Goal: Task Accomplishment & Management: Use online tool/utility

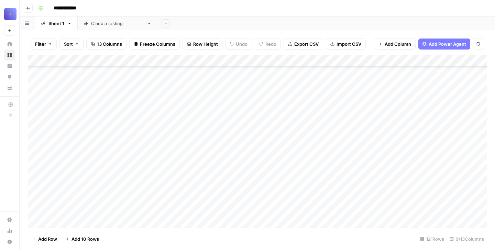
scroll to position [11981, 0]
click at [142, 153] on div "Add Column" at bounding box center [257, 141] width 459 height 173
click at [233, 76] on div "Add Column" at bounding box center [257, 141] width 459 height 173
click at [62, 188] on div "Add Column" at bounding box center [257, 141] width 459 height 173
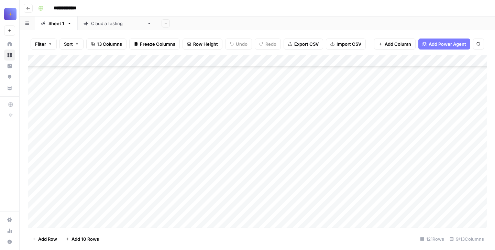
click at [65, 165] on div "Add Column" at bounding box center [257, 141] width 459 height 173
click at [61, 156] on textarea at bounding box center [107, 157] width 110 height 10
type textarea "**********"
click at [145, 146] on div "Add Column" at bounding box center [257, 141] width 459 height 173
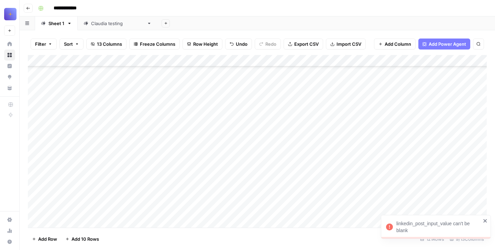
click at [267, 149] on div "Add Column" at bounding box center [257, 141] width 459 height 173
click at [63, 153] on div "Add Column" at bounding box center [257, 141] width 459 height 173
type textarea "**********"
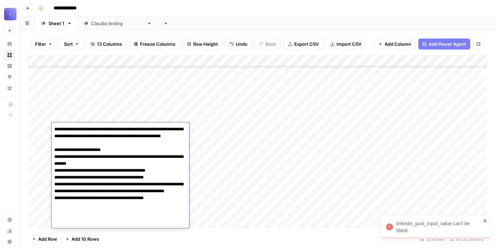
click at [210, 174] on div "Add Column" at bounding box center [257, 141] width 459 height 173
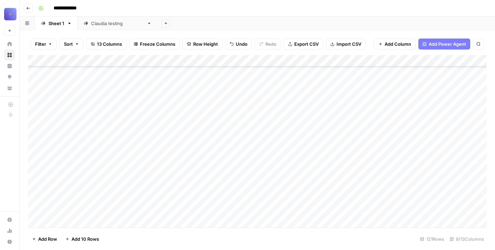
click at [159, 176] on div "Add Column" at bounding box center [257, 141] width 459 height 173
click at [255, 149] on div "Add Column" at bounding box center [257, 141] width 459 height 173
click at [376, 150] on div "Add Column" at bounding box center [257, 141] width 459 height 173
click at [209, 145] on div "Add Column" at bounding box center [257, 141] width 459 height 173
click at [207, 148] on div "Add Column" at bounding box center [257, 141] width 459 height 173
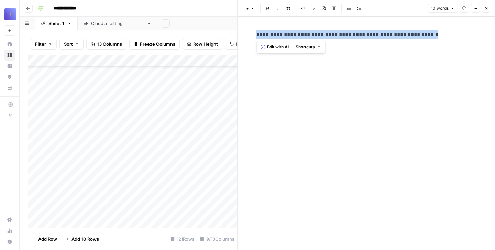
drag, startPoint x: 256, startPoint y: 36, endPoint x: 425, endPoint y: 35, distance: 169.1
click at [425, 35] on div "**********" at bounding box center [366, 34] width 228 height 14
copy p "**********"
click at [72, 170] on div "Add Column" at bounding box center [132, 141] width 209 height 173
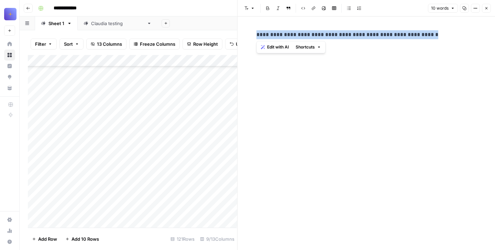
click at [70, 179] on div "Add Column" at bounding box center [132, 141] width 209 height 173
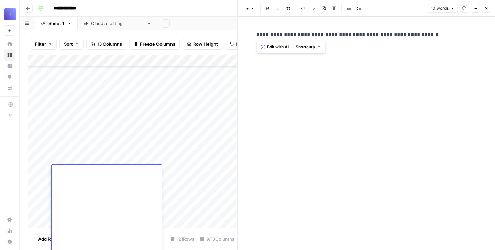
type textarea "**********"
click at [140, 130] on div "Add Column" at bounding box center [132, 141] width 209 height 173
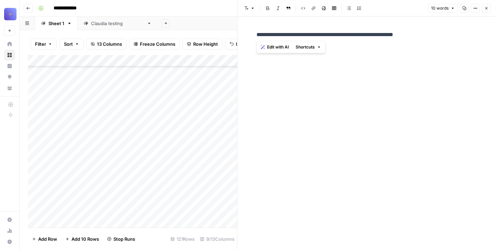
click at [486, 10] on icon "button" at bounding box center [486, 8] width 4 height 4
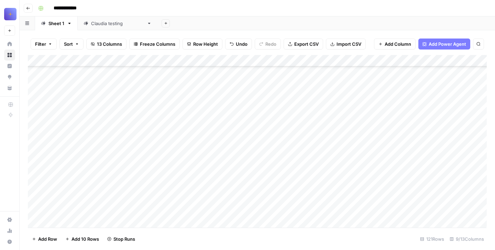
click at [274, 132] on div "Add Column" at bounding box center [257, 141] width 459 height 173
click at [377, 139] on div "Add Column" at bounding box center [257, 141] width 459 height 173
click at [65, 199] on div "Add Column" at bounding box center [257, 141] width 459 height 173
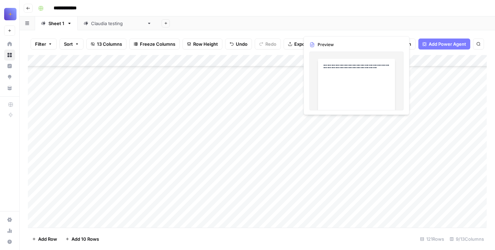
click at [319, 151] on div "Add Column" at bounding box center [257, 141] width 459 height 173
click at [319, 151] on div at bounding box center [330, 169] width 63 height 106
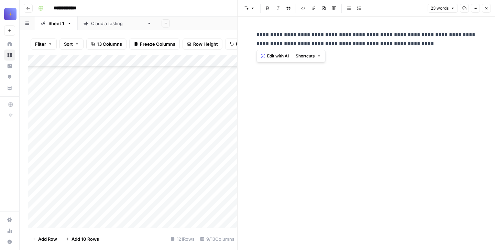
drag, startPoint x: 431, startPoint y: 44, endPoint x: 255, endPoint y: 34, distance: 176.2
click at [255, 34] on div "**********" at bounding box center [366, 38] width 228 height 23
copy p "**********"
click at [74, 136] on div "Add Column" at bounding box center [132, 141] width 209 height 173
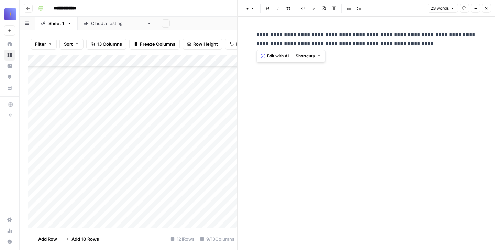
click at [73, 108] on div "Add Column" at bounding box center [132, 141] width 209 height 173
click at [73, 108] on div at bounding box center [107, 122] width 110 height 106
click at [70, 87] on div at bounding box center [107, 122] width 110 height 106
click at [58, 74] on textarea at bounding box center [107, 76] width 110 height 10
paste textarea "**********"
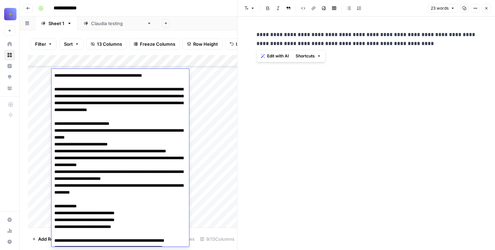
type textarea "**********"
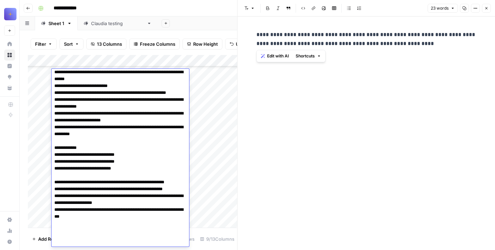
scroll to position [12376, 0]
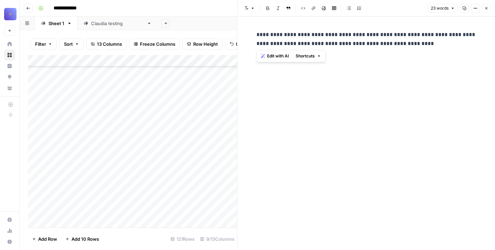
click at [483, 8] on button "Close" at bounding box center [486, 8] width 9 height 9
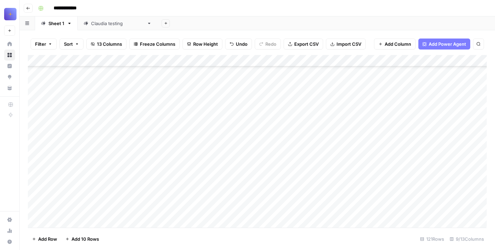
click at [154, 138] on div "Add Column" at bounding box center [257, 141] width 459 height 173
click at [267, 141] on div "Add Column" at bounding box center [257, 141] width 459 height 173
click at [395, 141] on div "Add Column" at bounding box center [257, 141] width 459 height 173
click at [57, 145] on div "Add Column" at bounding box center [257, 141] width 459 height 173
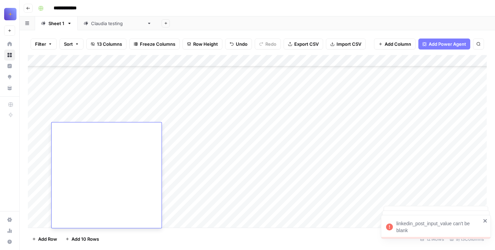
type textarea "**********"
click at [76, 148] on div "Add Column" at bounding box center [257, 141] width 459 height 173
type textarea "**********"
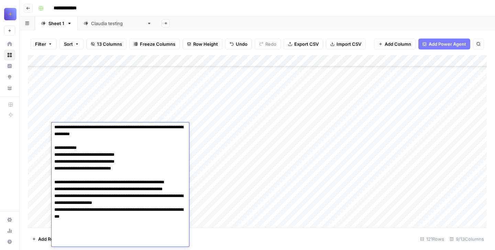
click at [175, 92] on div "Add Column" at bounding box center [257, 141] width 459 height 173
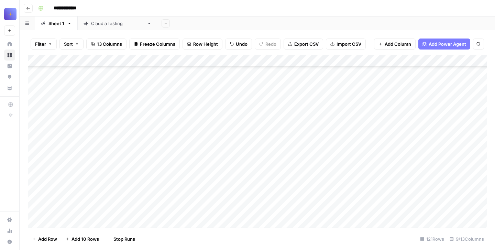
click at [143, 159] on div "Add Column" at bounding box center [257, 141] width 459 height 173
click at [237, 149] on div "Add Column" at bounding box center [257, 141] width 459 height 173
click at [268, 145] on div "Add Column" at bounding box center [257, 141] width 459 height 173
click at [390, 152] on div "Add Column" at bounding box center [257, 141] width 459 height 173
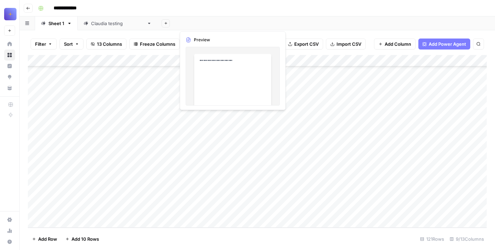
click at [90, 198] on div "Add Column" at bounding box center [257, 141] width 459 height 173
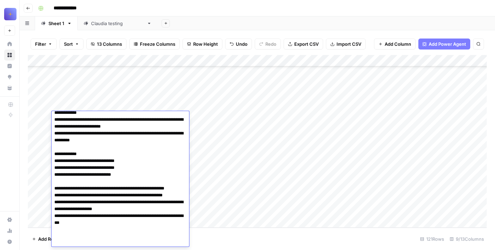
scroll to position [103, 0]
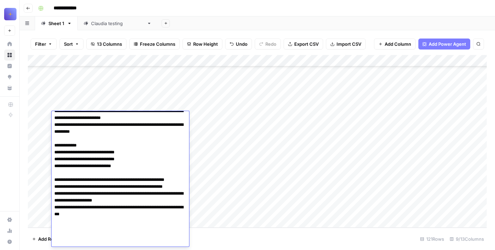
click at [213, 172] on div "Add Column" at bounding box center [257, 141] width 459 height 173
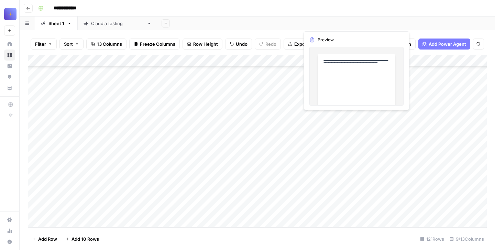
click at [329, 131] on div "Add Column" at bounding box center [257, 141] width 459 height 173
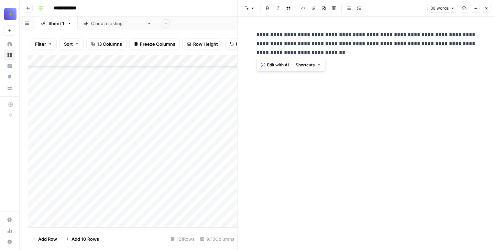
drag, startPoint x: 334, startPoint y: 49, endPoint x: 254, endPoint y: 25, distance: 83.5
click at [254, 25] on div "**********" at bounding box center [366, 132] width 228 height 233
copy p "**********"
click at [484, 7] on icon "button" at bounding box center [486, 8] width 4 height 4
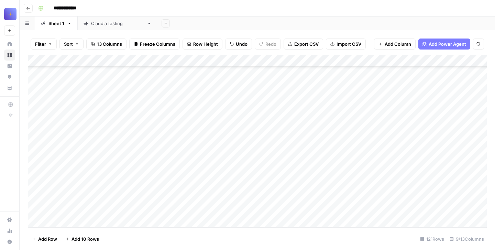
click at [71, 222] on div "Add Column" at bounding box center [257, 141] width 459 height 173
click at [66, 138] on div at bounding box center [107, 164] width 110 height 106
click at [58, 119] on textarea at bounding box center [107, 118] width 110 height 10
paste textarea "**********"
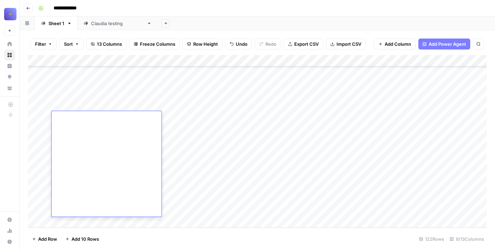
type textarea "**********"
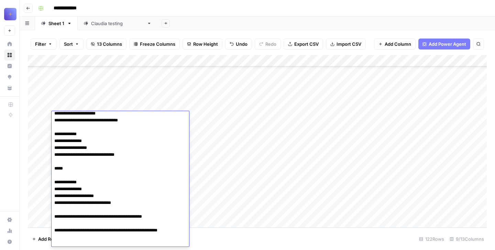
click at [223, 146] on div "Add Column" at bounding box center [257, 141] width 459 height 173
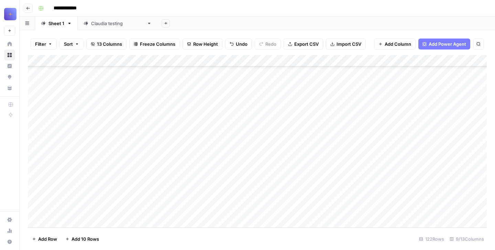
click at [148, 143] on div "Add Column" at bounding box center [257, 141] width 459 height 173
click at [257, 132] on div "Add Column" at bounding box center [257, 141] width 459 height 173
click at [367, 120] on div "Add Column" at bounding box center [257, 141] width 459 height 173
click at [343, 168] on div "Add Column" at bounding box center [257, 141] width 459 height 173
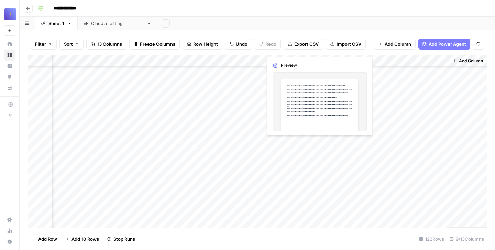
scroll to position [12596, 160]
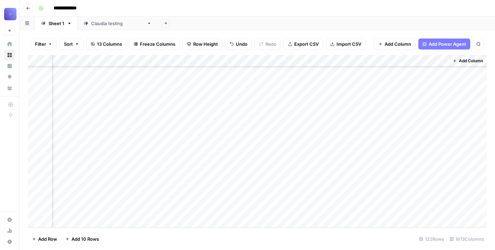
click at [414, 148] on div "Add Column" at bounding box center [257, 141] width 459 height 173
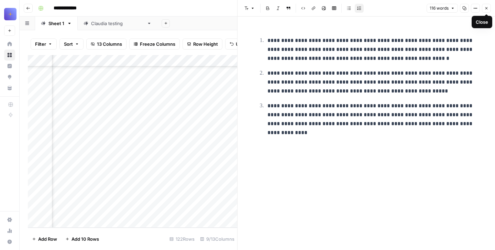
click at [485, 8] on icon "button" at bounding box center [486, 8] width 4 height 4
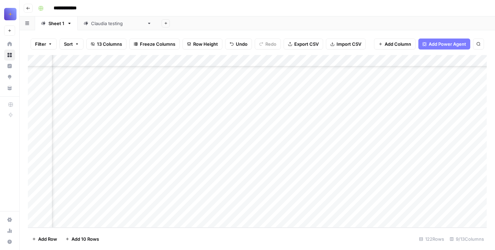
scroll to position [12596, 0]
click at [97, 182] on div "Add Column" at bounding box center [257, 141] width 459 height 173
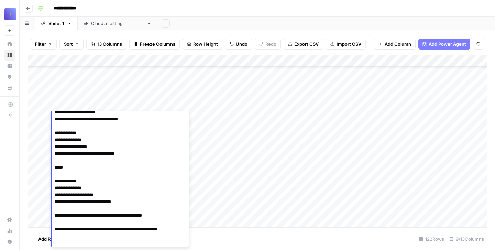
scroll to position [124, 0]
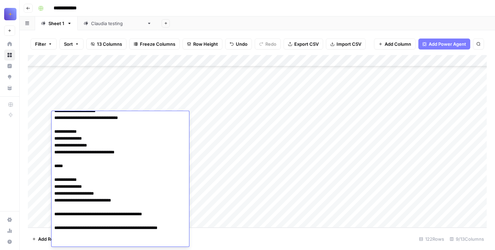
click at [197, 176] on div "Add Column" at bounding box center [257, 141] width 459 height 173
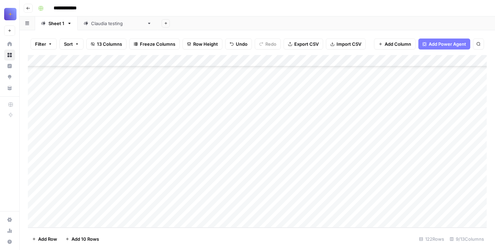
click at [203, 123] on div "Add Column" at bounding box center [257, 141] width 459 height 173
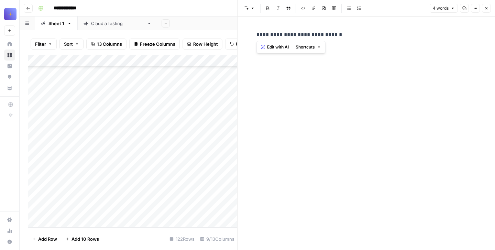
drag, startPoint x: 344, startPoint y: 34, endPoint x: 247, endPoint y: 29, distance: 97.7
click at [247, 29] on div "**********" at bounding box center [365, 132] width 257 height 233
copy p "**********"
click at [485, 9] on icon "button" at bounding box center [486, 8] width 4 height 4
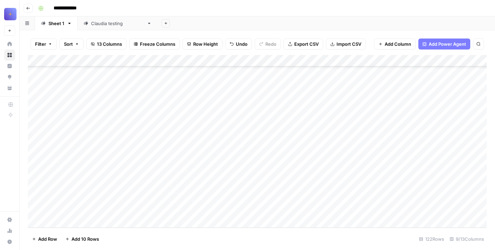
click at [65, 221] on div "Add Column" at bounding box center [257, 141] width 459 height 173
type textarea "**********"
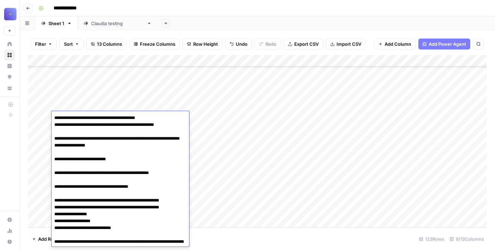
scroll to position [59, 0]
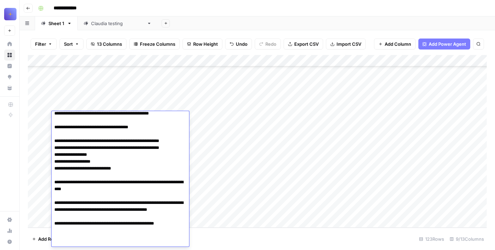
click at [229, 140] on div "Add Column" at bounding box center [257, 141] width 459 height 173
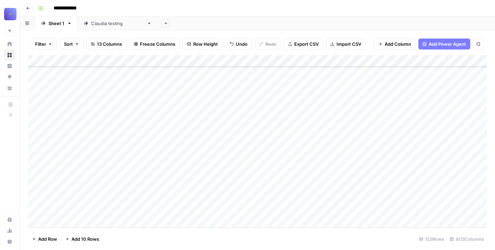
click at [150, 148] on div "Add Column" at bounding box center [257, 141] width 459 height 173
click at [265, 129] on div "Add Column" at bounding box center [257, 141] width 459 height 173
click at [370, 123] on div "Add Column" at bounding box center [257, 141] width 459 height 173
